Goal: Information Seeking & Learning: Learn about a topic

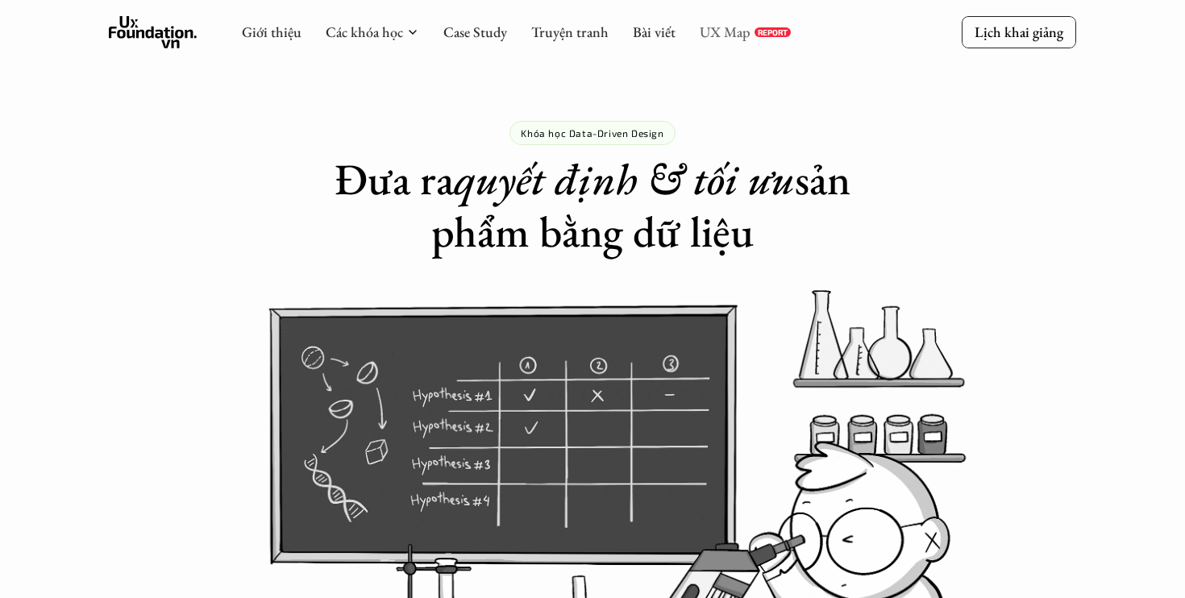
click at [723, 32] on link "UX Map" at bounding box center [725, 32] width 51 height 19
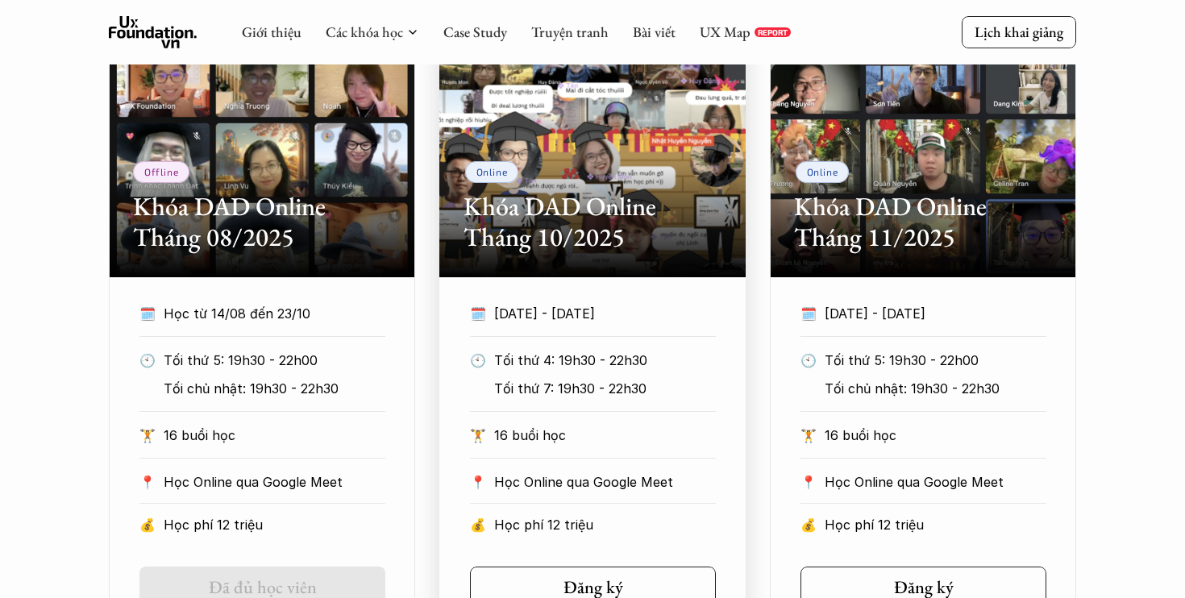
scroll to position [902, 0]
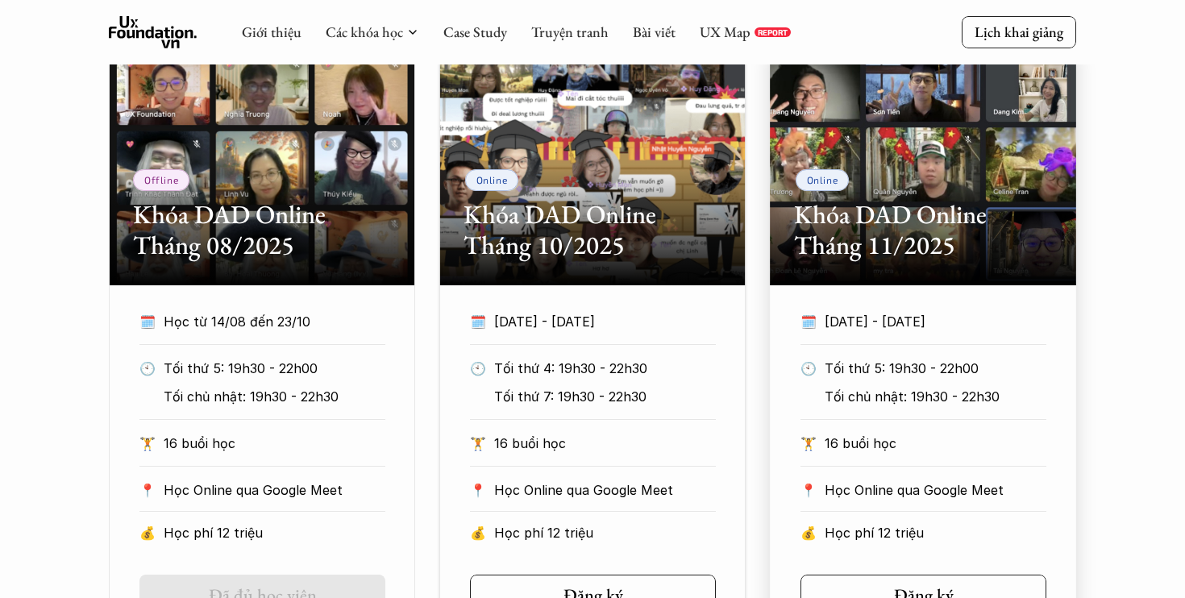
click at [837, 218] on h2 "Khóa DAD Online Tháng 11/2025" at bounding box center [923, 230] width 258 height 62
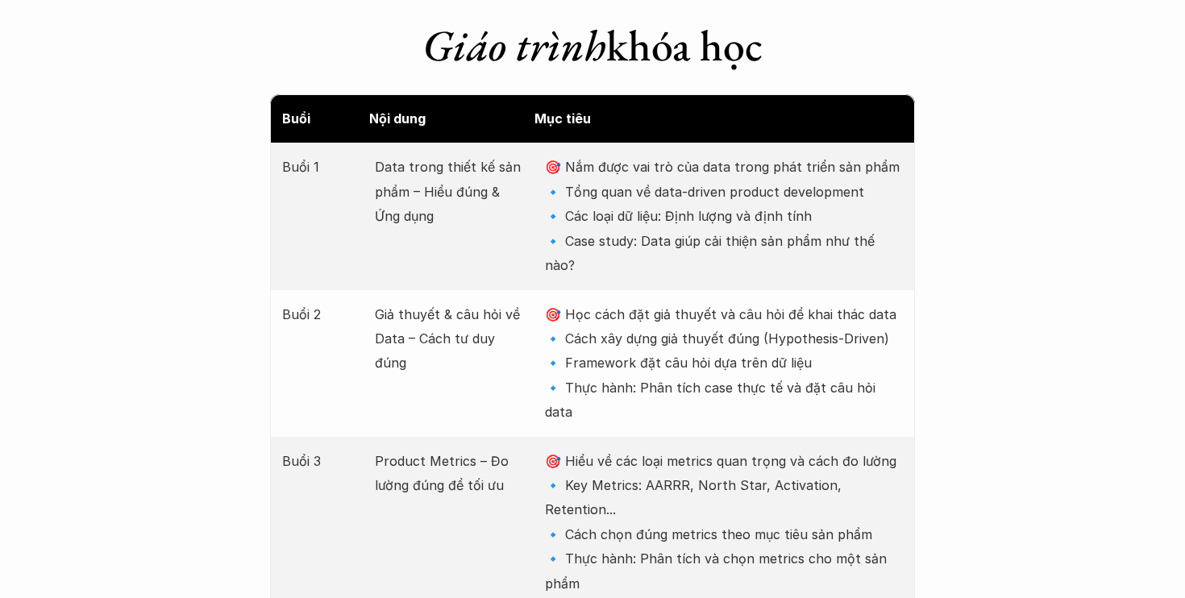
scroll to position [2108, 0]
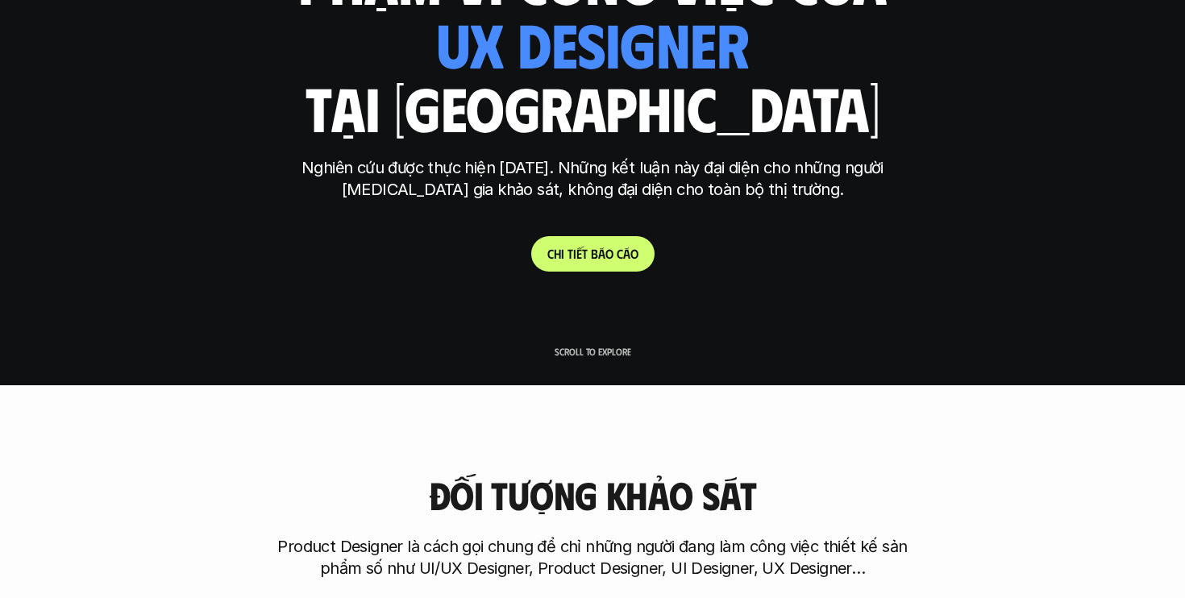
scroll to position [214, 0]
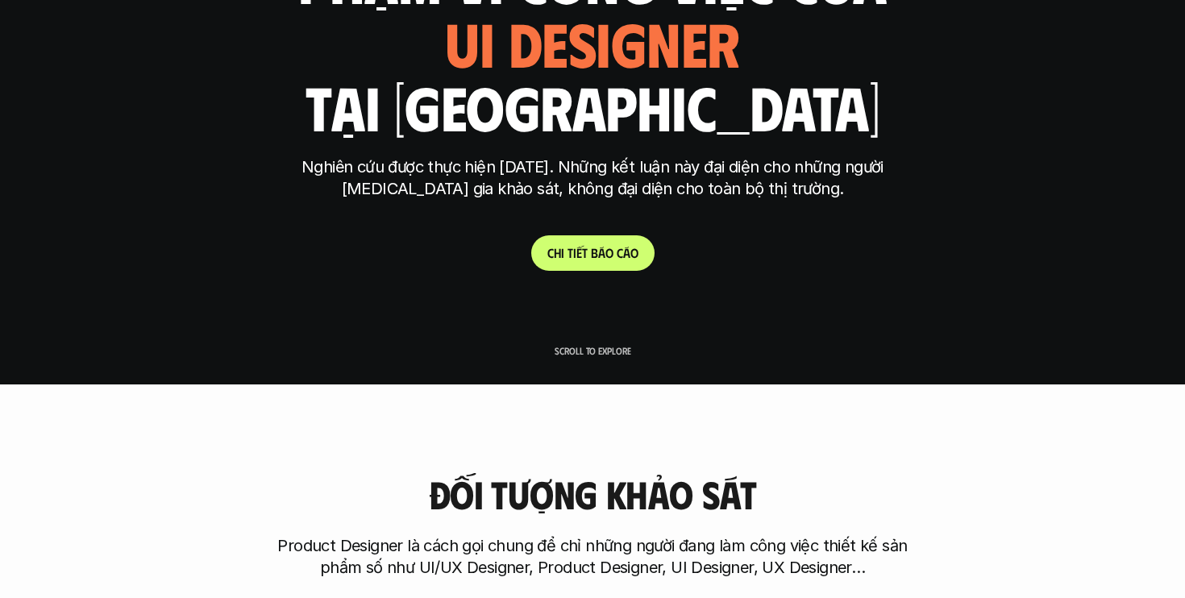
click at [606, 260] on link "C h i t i ế t b á o c á o" at bounding box center [592, 252] width 123 height 35
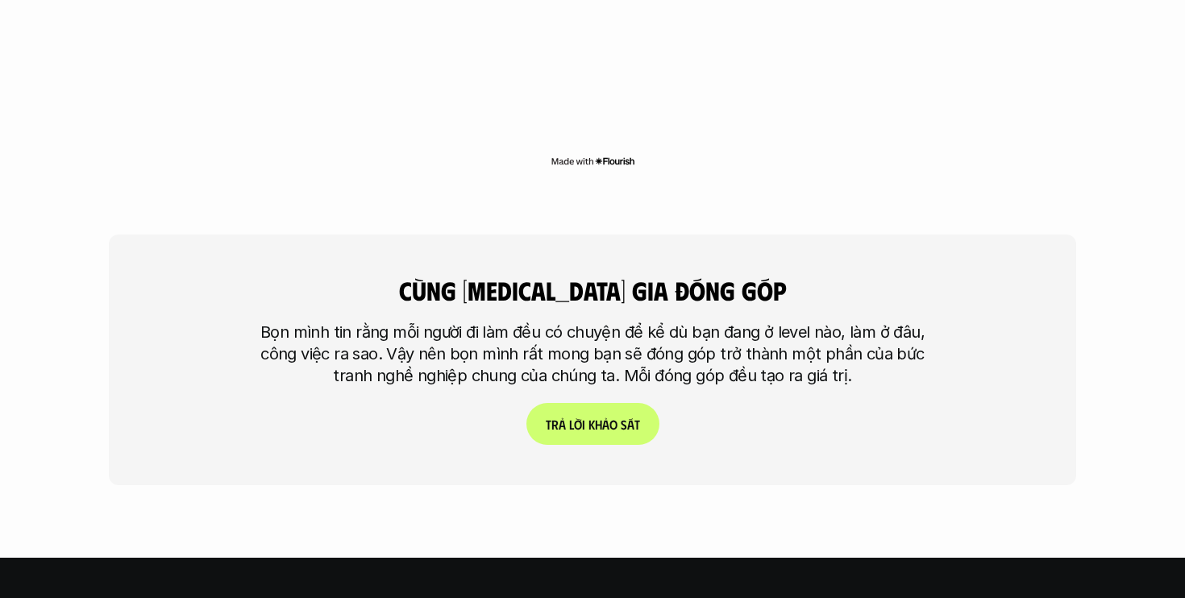
scroll to position [3784, 0]
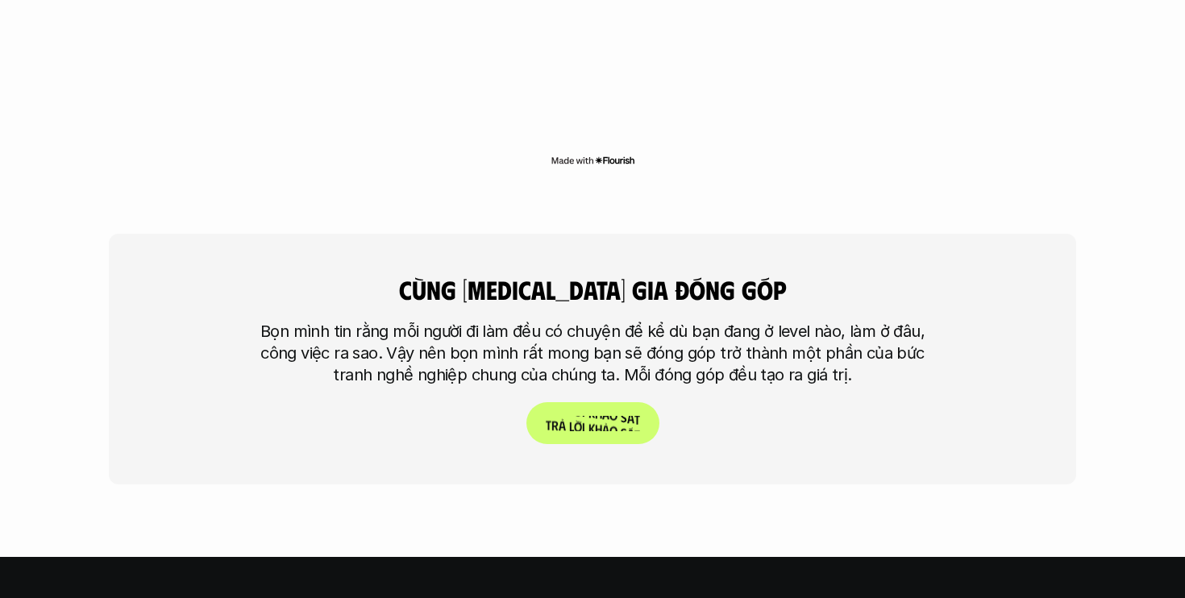
click at [620, 416] on p "T r ả l ờ i k h ả o s á t" at bounding box center [593, 423] width 94 height 15
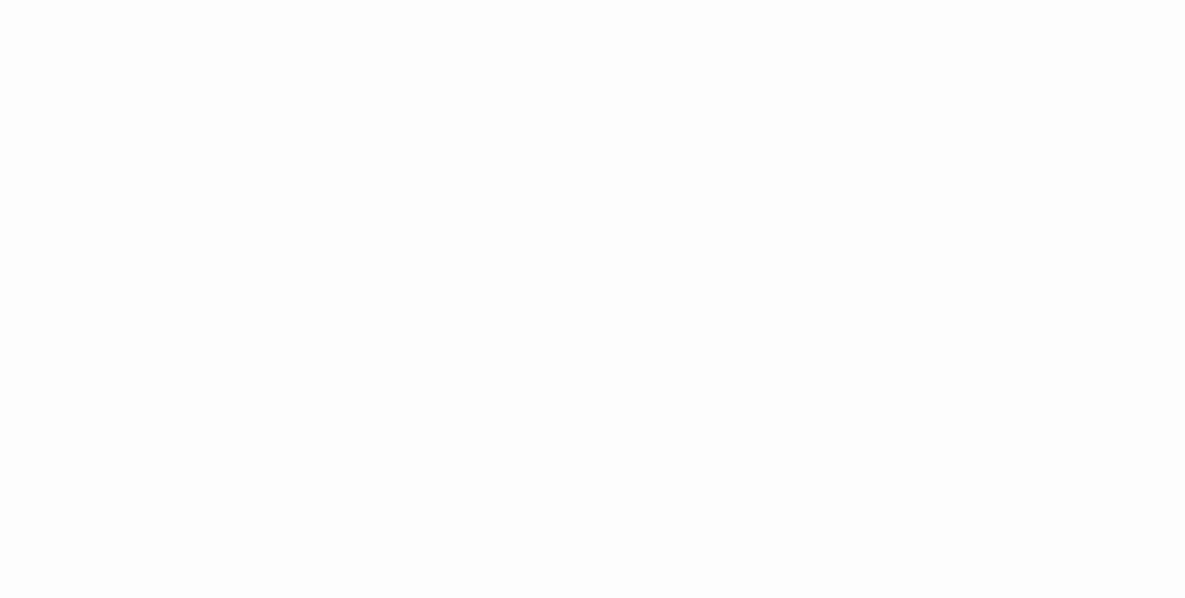
scroll to position [2256, 0]
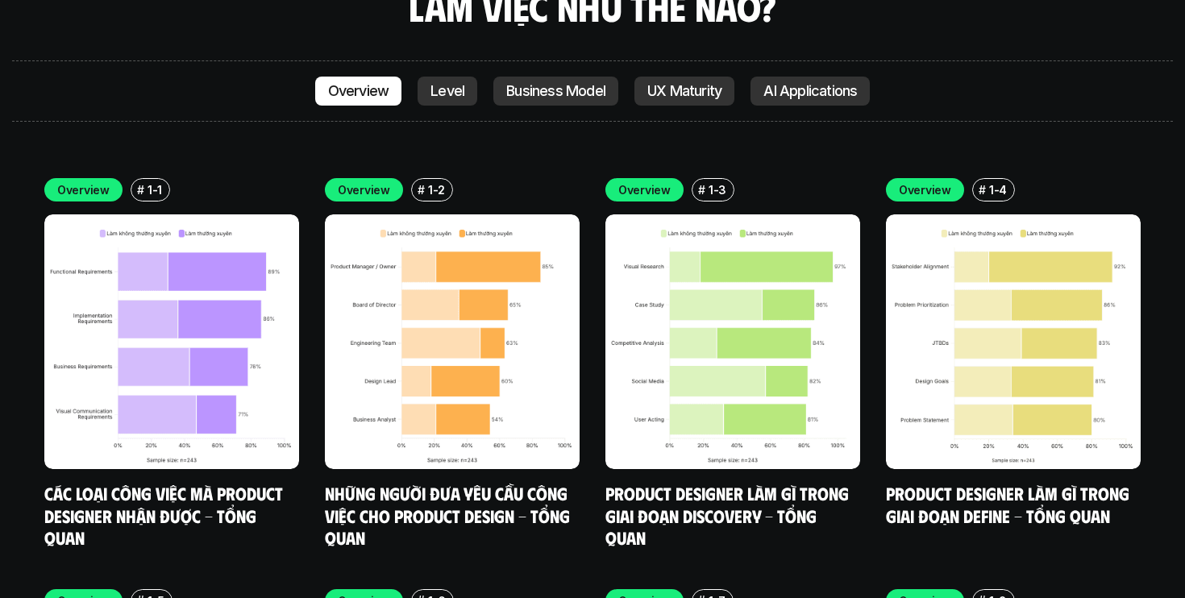
scroll to position [4570, 0]
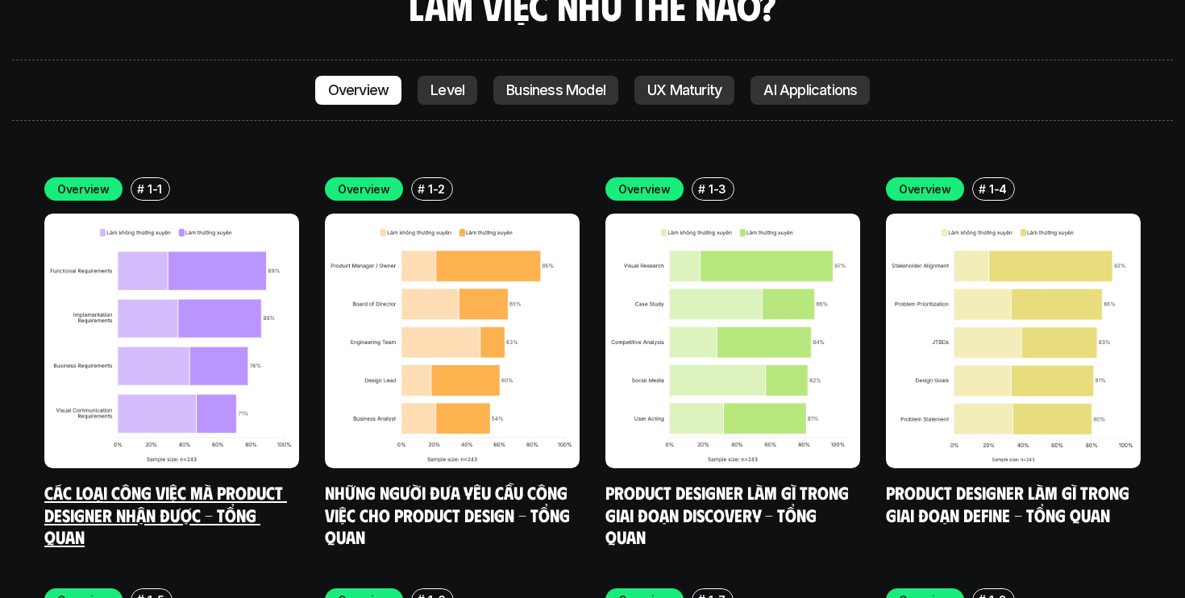
click at [184, 481] on link "Các loại công việc mà Product Designer nhận được - Tổng quan" at bounding box center [165, 514] width 243 height 66
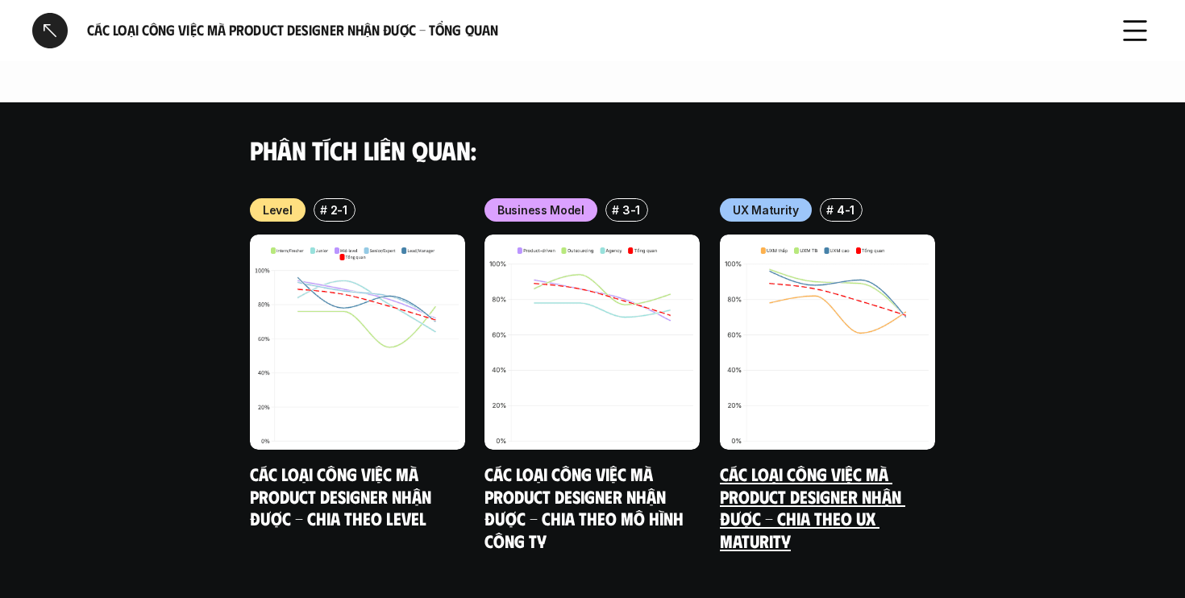
scroll to position [1710, 0]
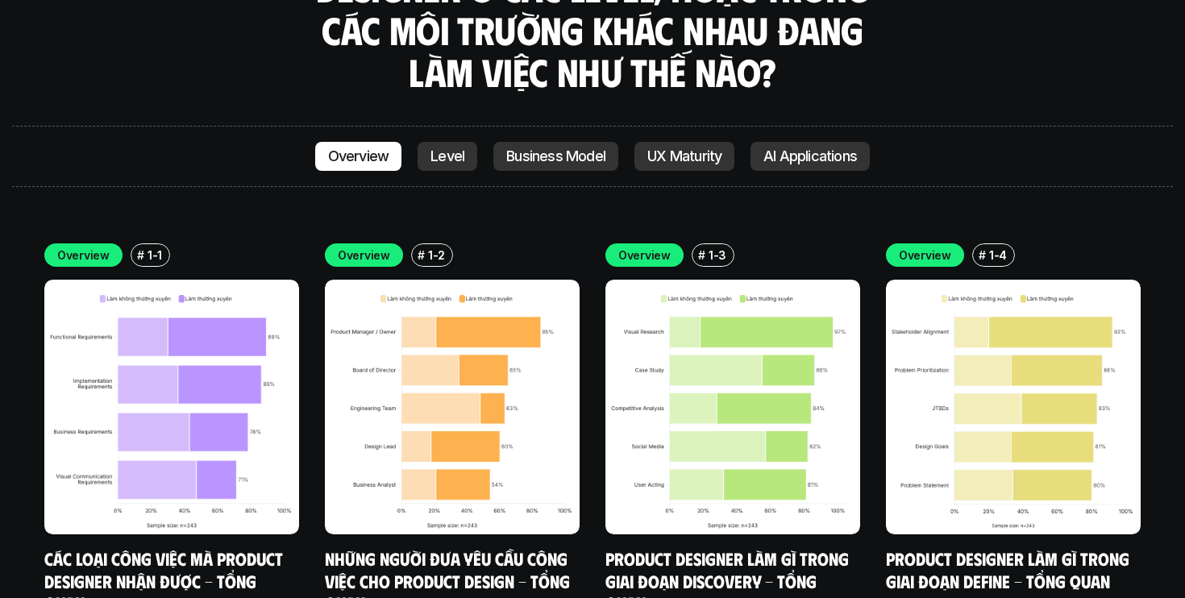
scroll to position [4505, 0]
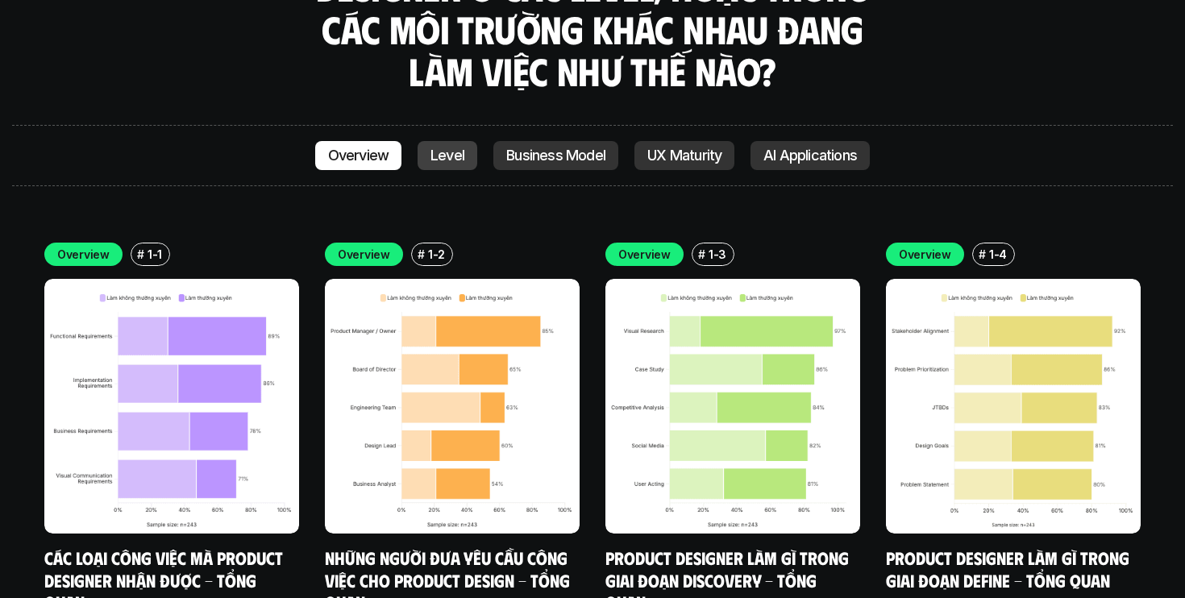
click at [460, 148] on p "Level" at bounding box center [448, 156] width 34 height 16
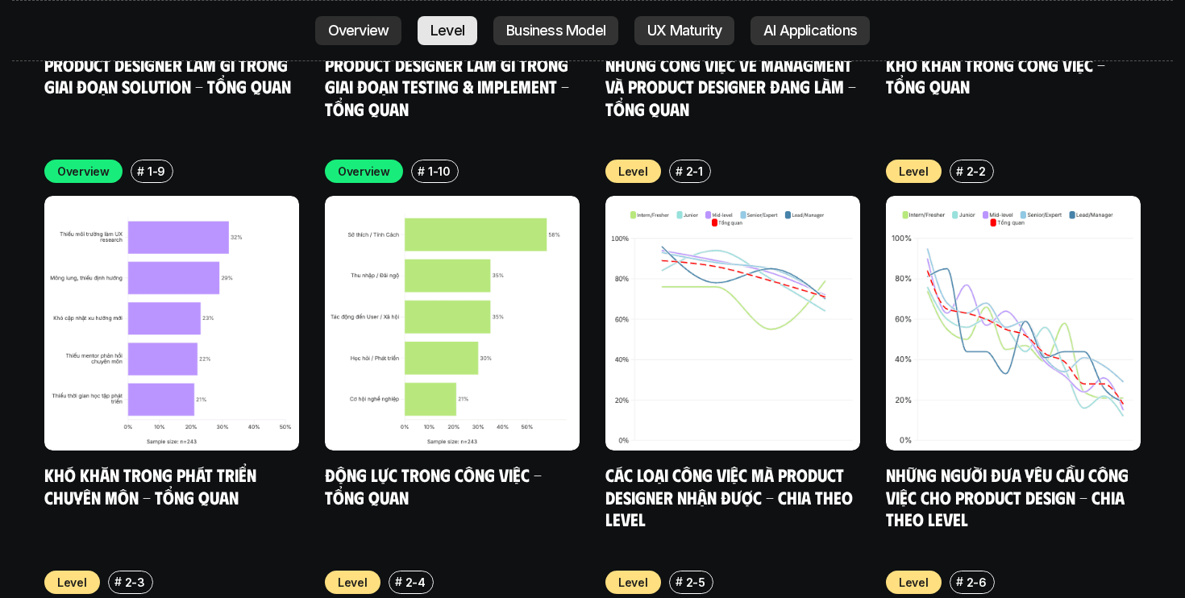
scroll to position [5412, 0]
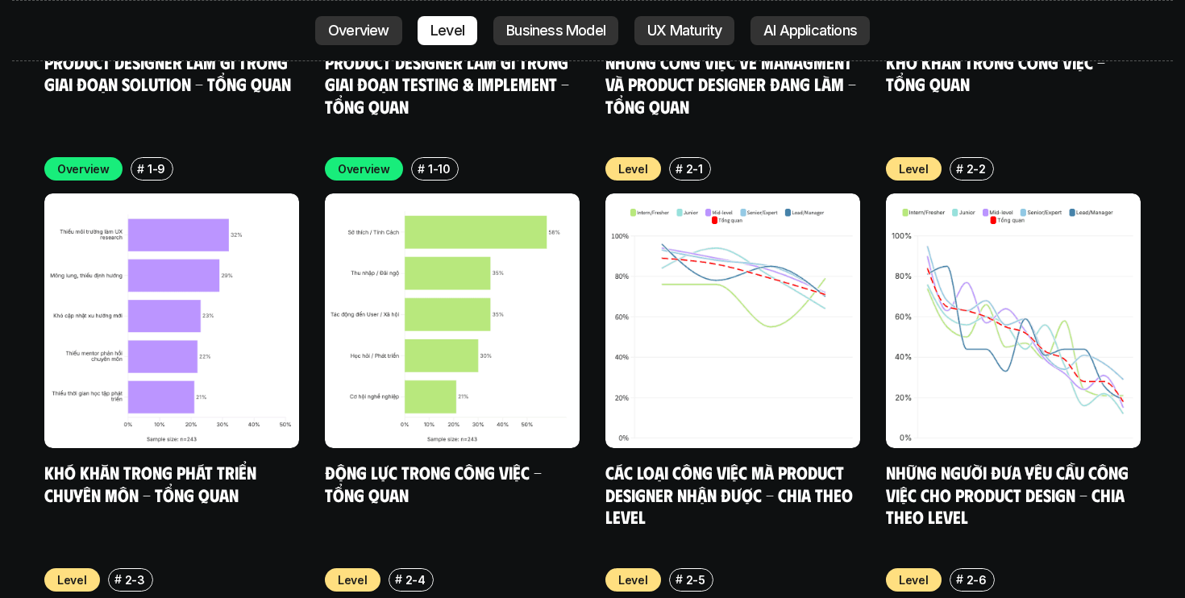
click at [359, 34] on p "Overview" at bounding box center [358, 31] width 61 height 16
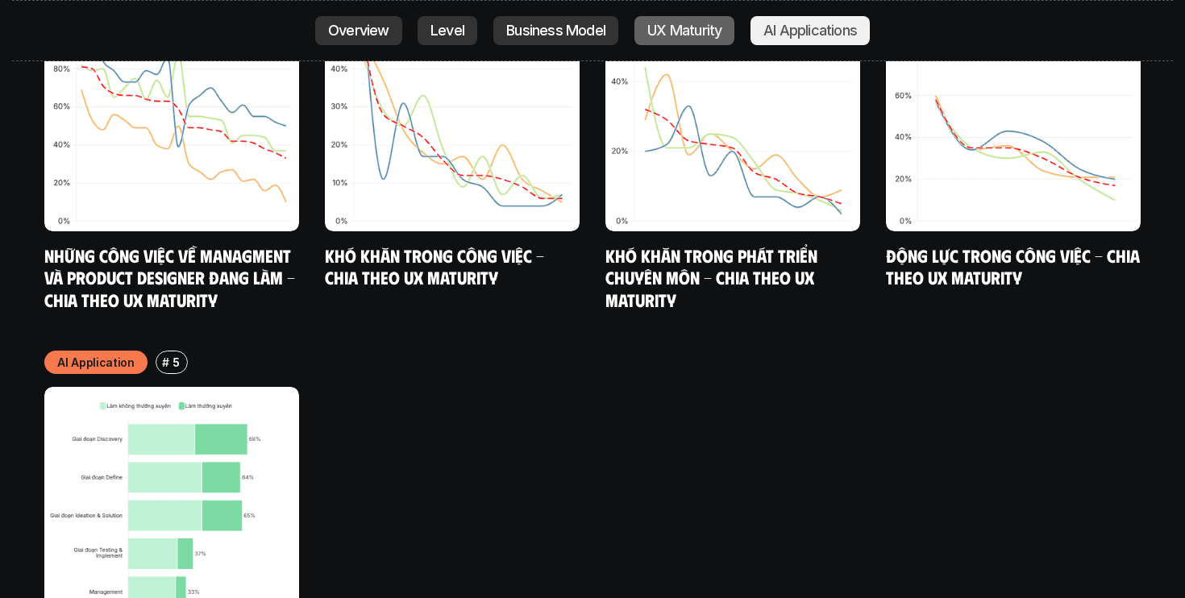
scroll to position [8588, 0]
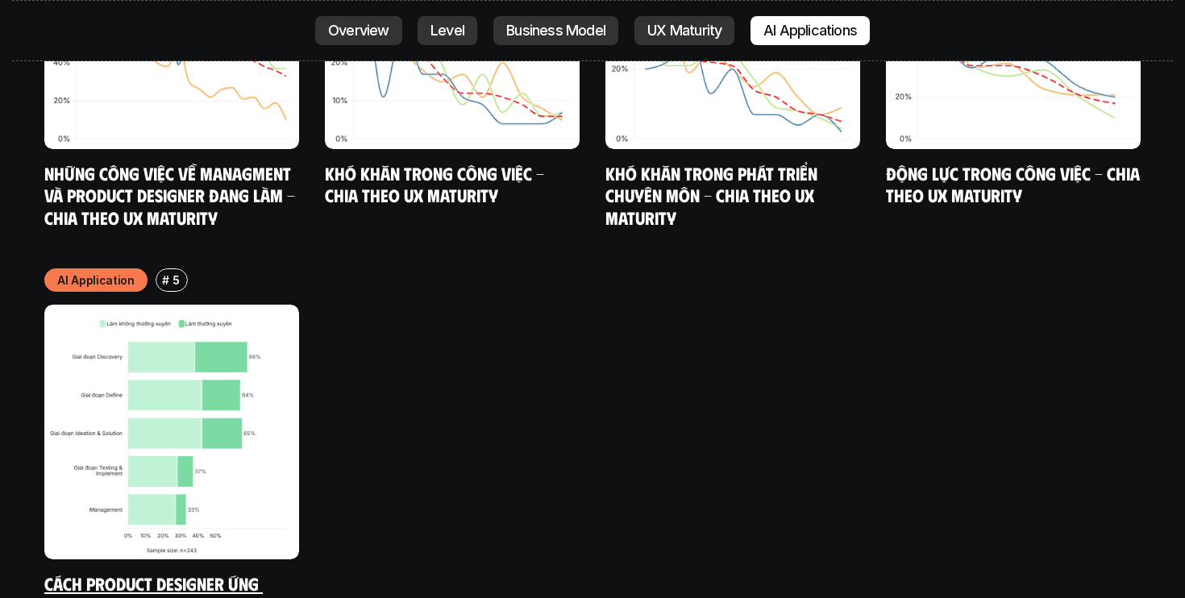
click at [222, 573] on link "Cách Product Designer ứng dụng AI vào công việc" at bounding box center [153, 595] width 219 height 44
